Goal: Task Accomplishment & Management: Manage account settings

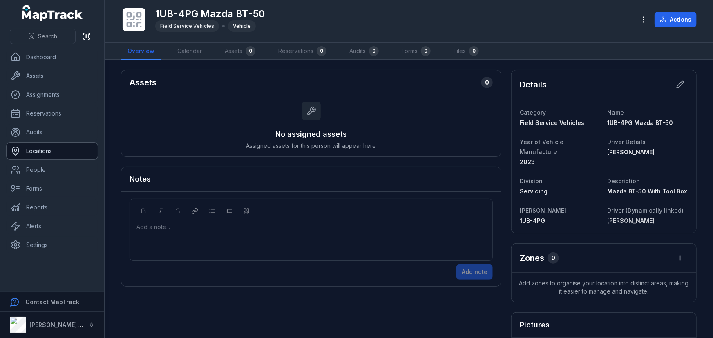
click at [63, 147] on link "Locations" at bounding box center [52, 151] width 91 height 16
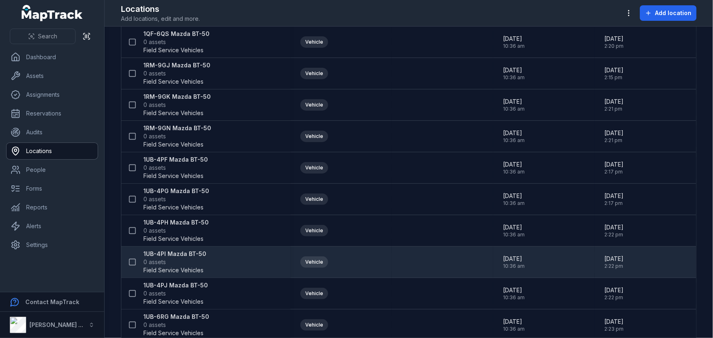
scroll to position [223, 0]
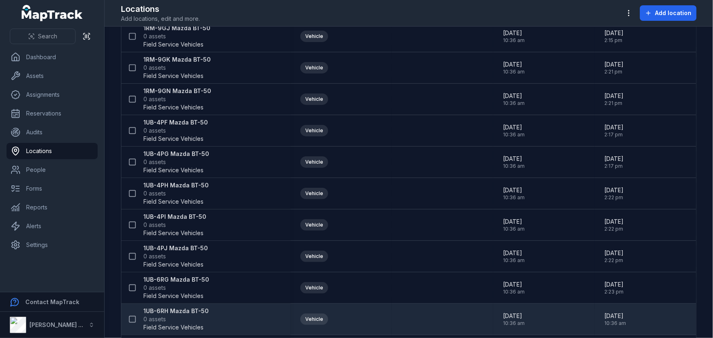
click at [174, 310] on strong "1UB-6RH Mazda BT-50" at bounding box center [175, 311] width 65 height 8
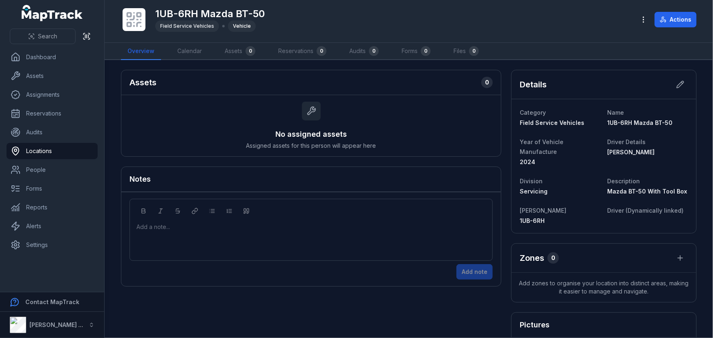
click at [677, 70] on div "Details" at bounding box center [604, 84] width 185 height 29
click at [676, 78] on button at bounding box center [681, 85] width 16 height 16
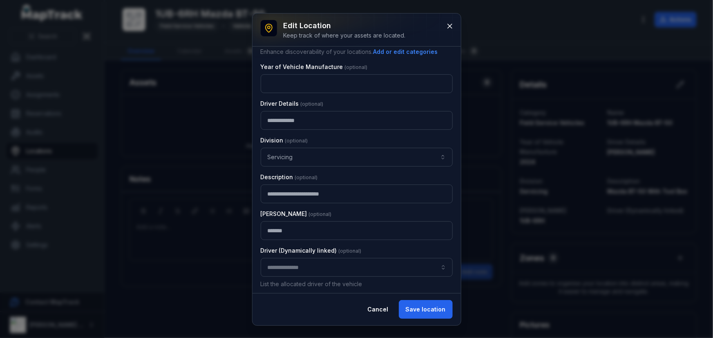
scroll to position [80, 0]
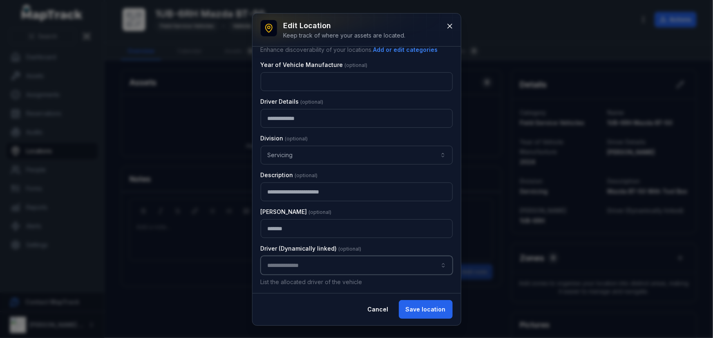
click at [295, 269] on input "location-edit:cf[d6683de5-f620-451f-9d8c-49da64e7b9fb]-label" at bounding box center [357, 265] width 192 height 19
click at [301, 289] on span "[PERSON_NAME]" at bounding box center [292, 287] width 46 height 8
type input "**********"
click at [442, 311] on button "Save location" at bounding box center [426, 309] width 54 height 19
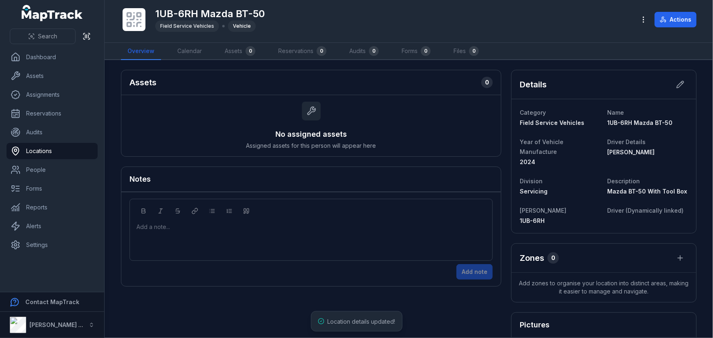
scroll to position [24, 0]
